Goal: Information Seeking & Learning: Learn about a topic

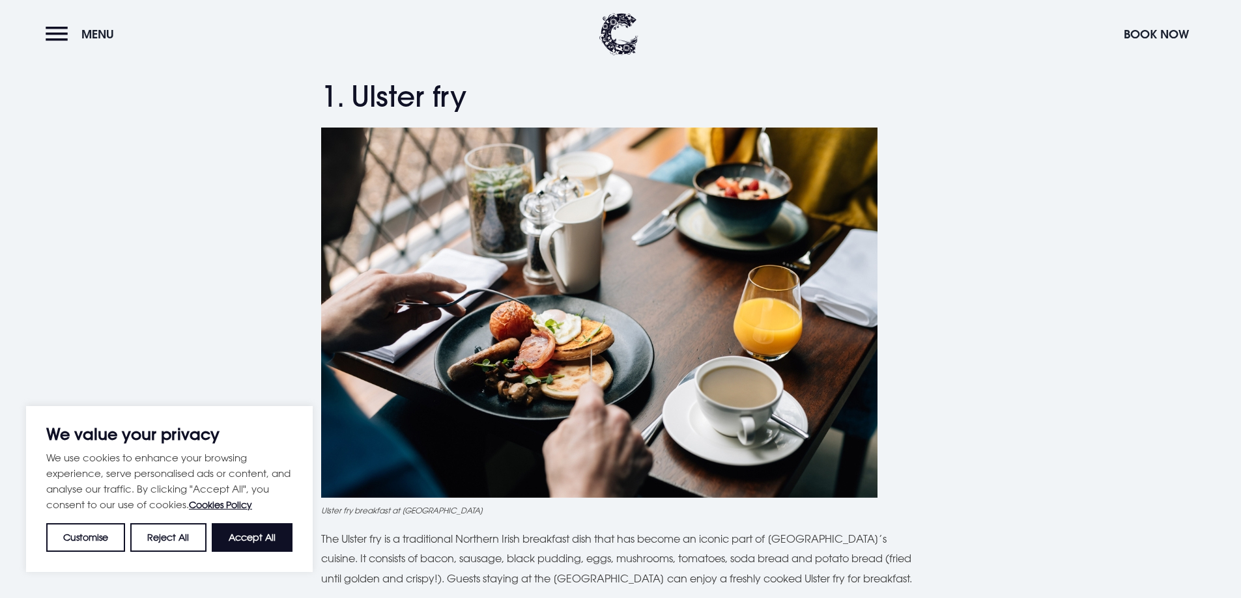
scroll to position [651, 0]
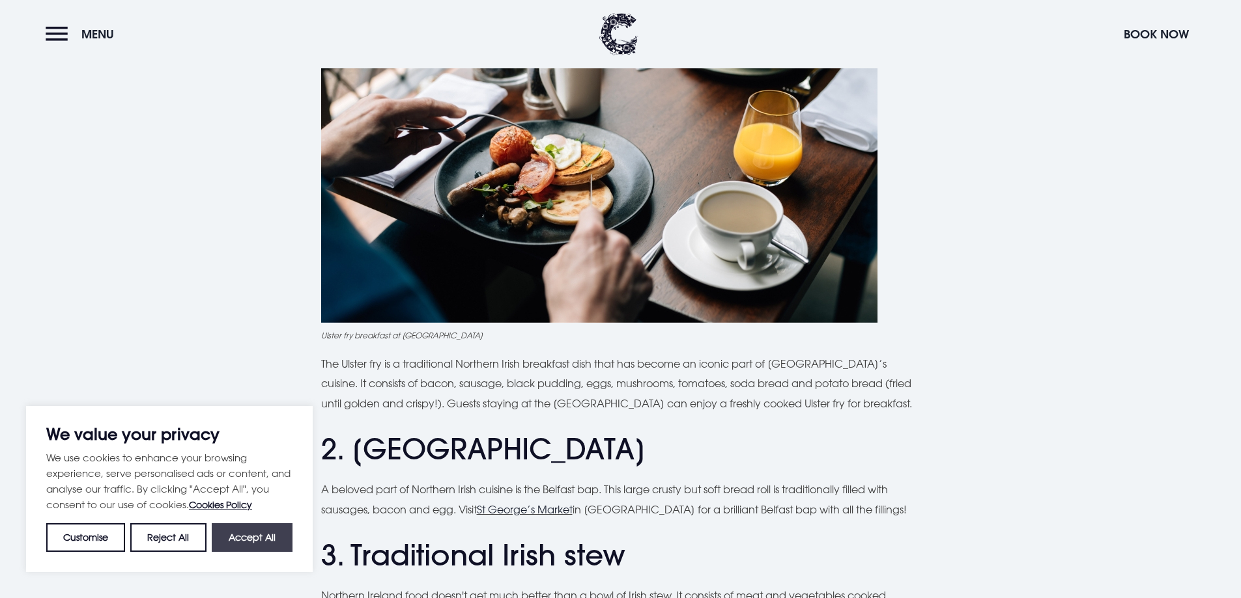
click at [272, 539] on button "Accept All" at bounding box center [252, 538] width 81 height 29
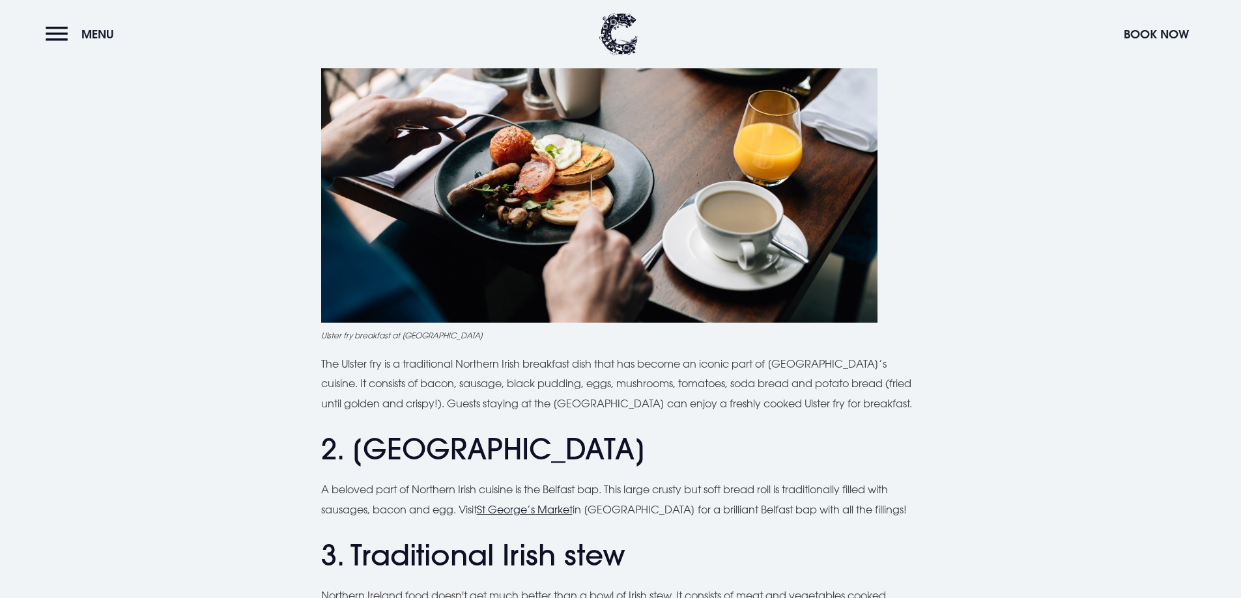
checkbox input "true"
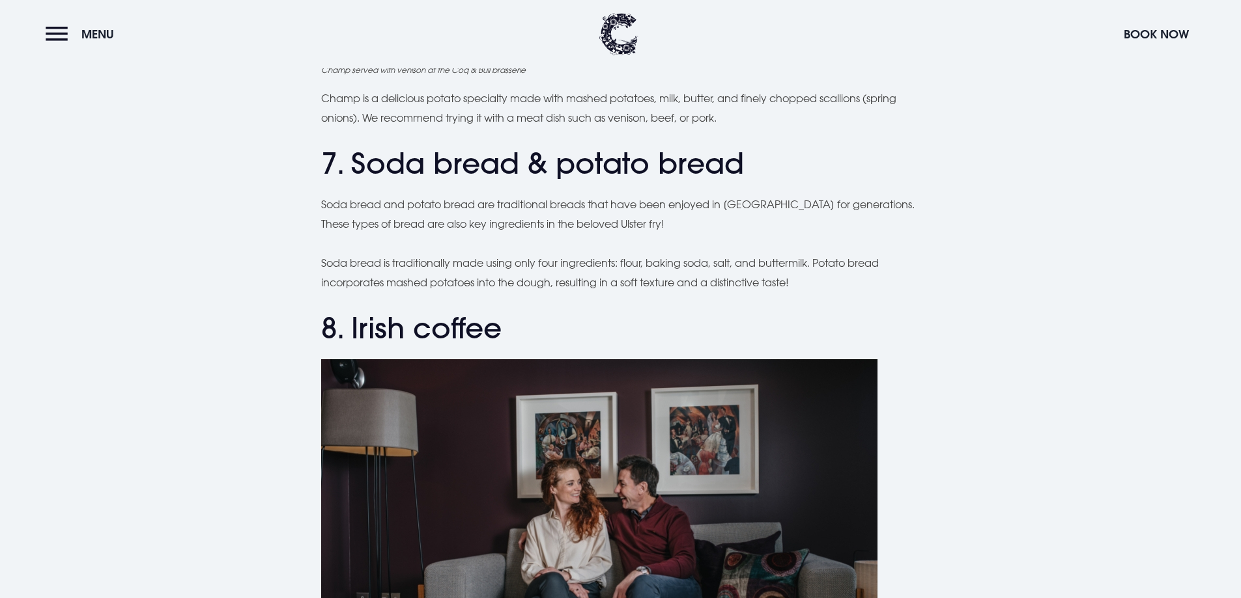
scroll to position [2214, 0]
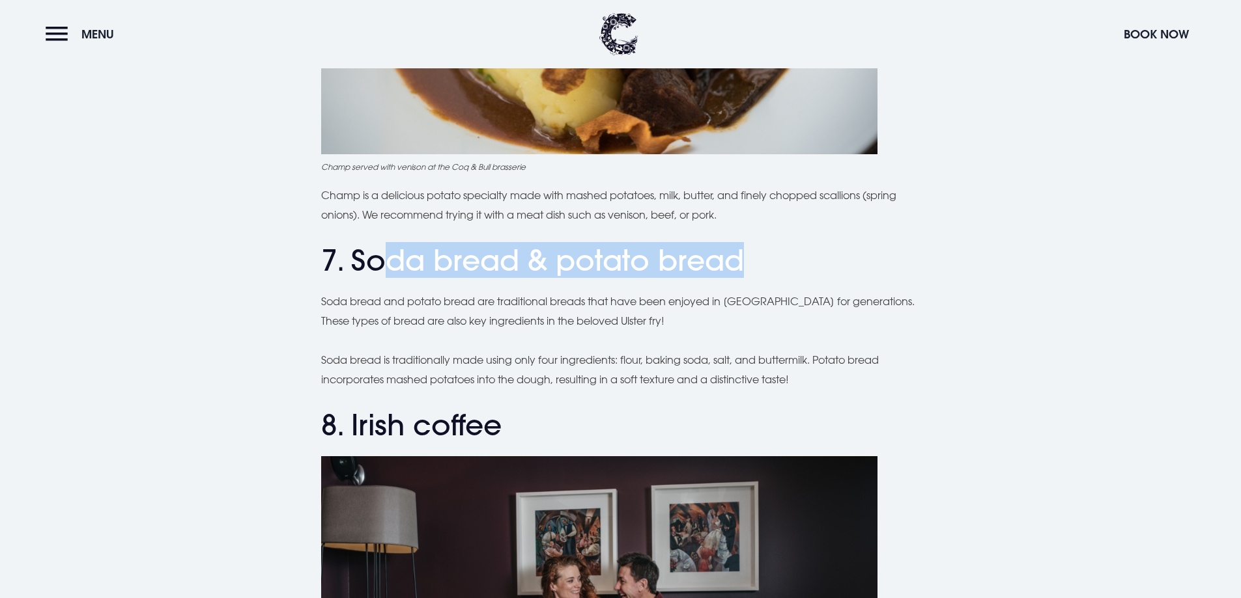
drag, startPoint x: 381, startPoint y: 259, endPoint x: 747, endPoint y: 300, distance: 368.2
click at [798, 260] on h2 "7. Soda bread & potato bread" at bounding box center [620, 261] width 599 height 35
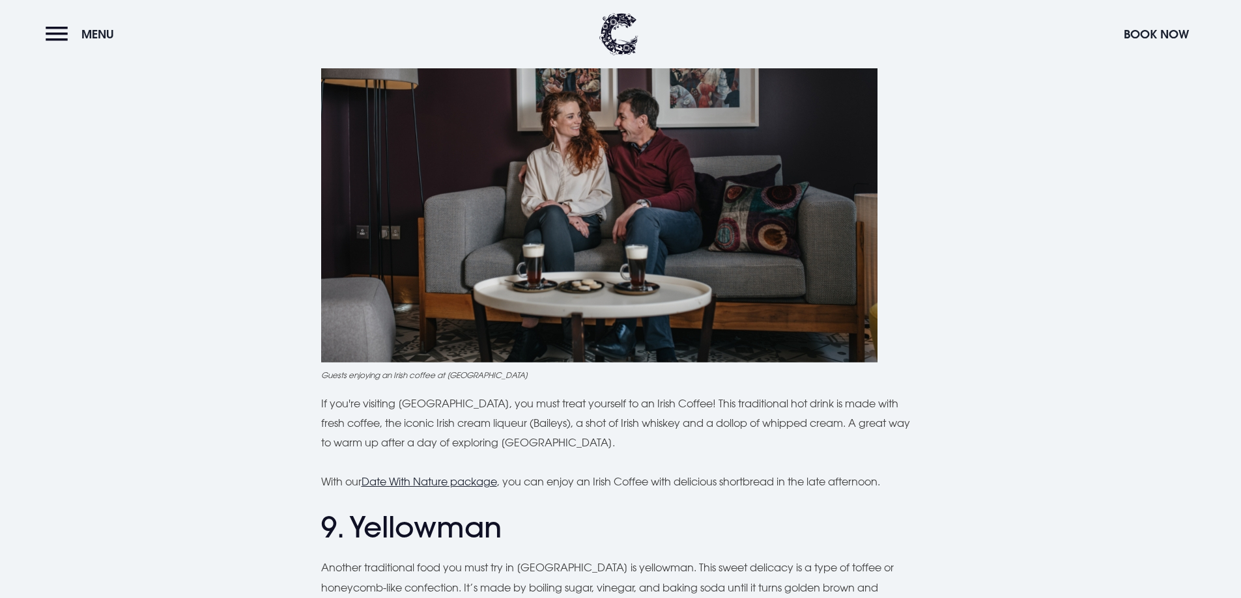
scroll to position [2930, 0]
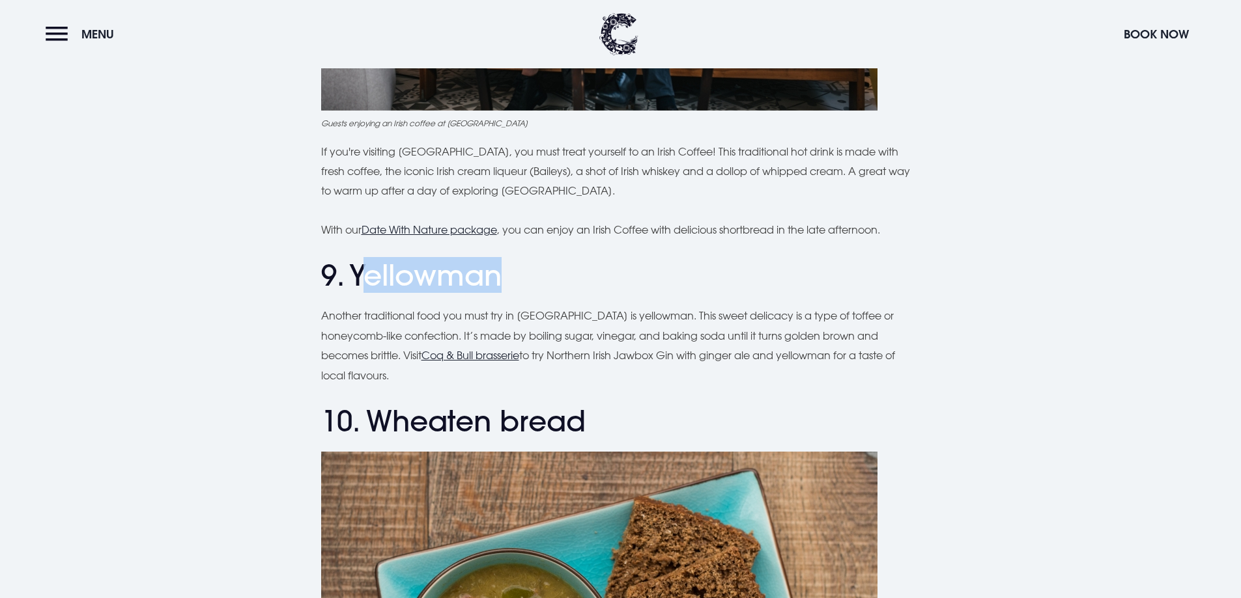
drag, startPoint x: 366, startPoint y: 271, endPoint x: 545, endPoint y: 279, distance: 179.3
click at [545, 279] on h2 "9. Yellowman" at bounding box center [620, 276] width 599 height 35
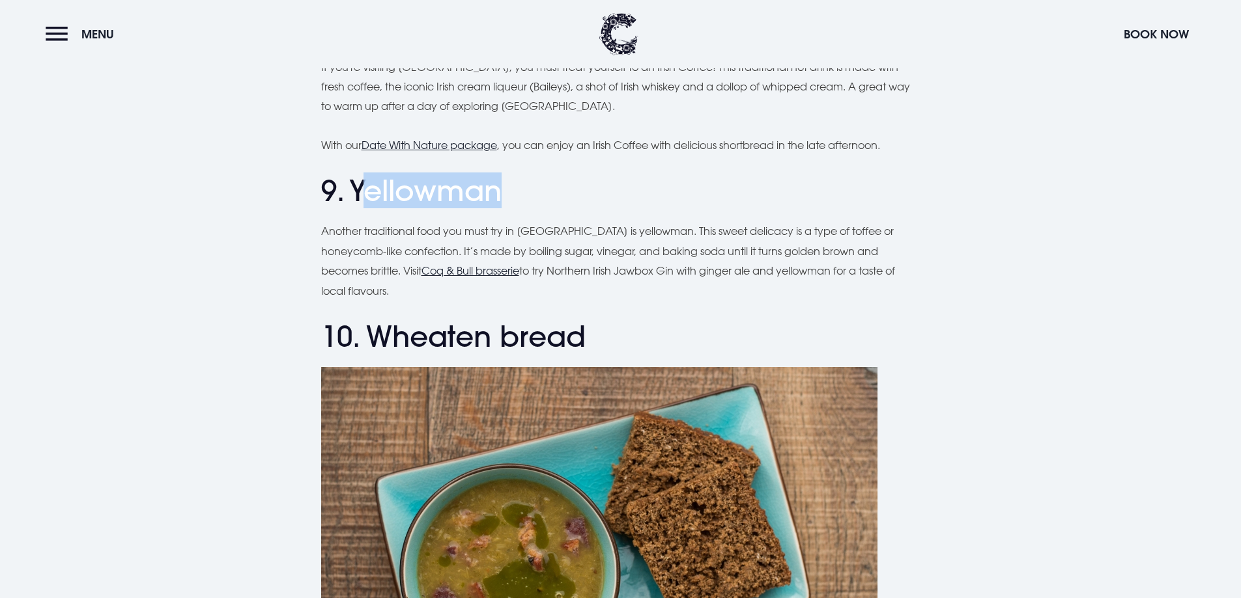
scroll to position [3126, 0]
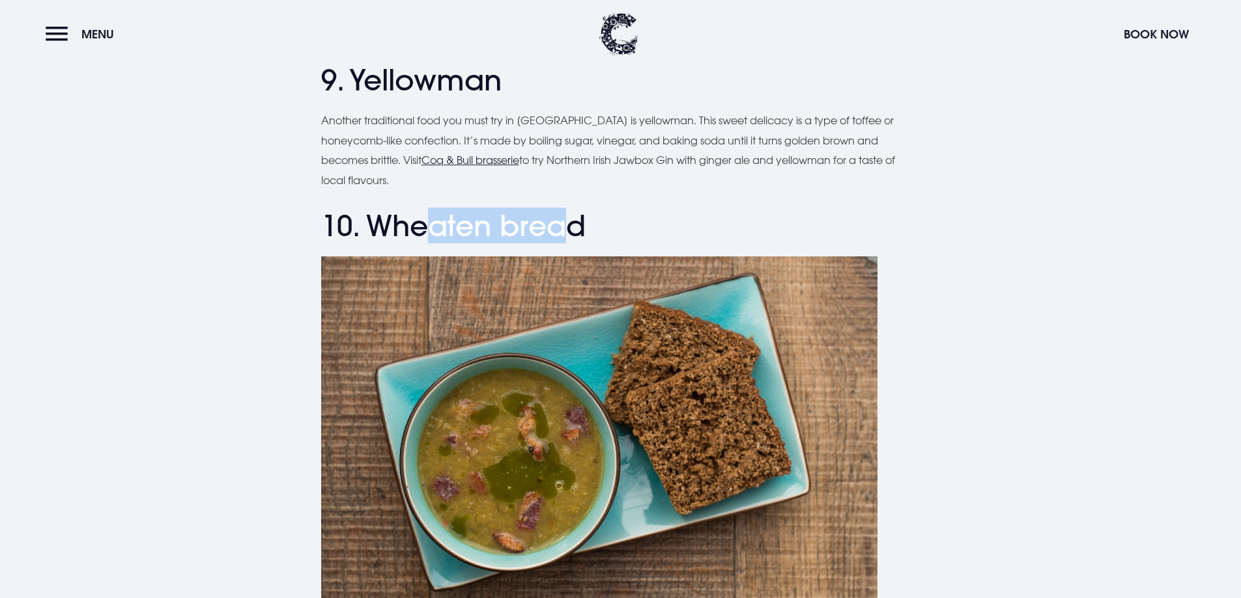
drag, startPoint x: 467, startPoint y: 236, endPoint x: 636, endPoint y: 249, distance: 169.1
click at [572, 234] on h2 "10. Wheaten bread" at bounding box center [620, 226] width 599 height 35
click at [697, 259] on img at bounding box center [599, 442] width 556 height 371
click at [662, 222] on h2 "10. Wheaten bread" at bounding box center [620, 226] width 599 height 35
